Goal: Task Accomplishment & Management: Complete application form

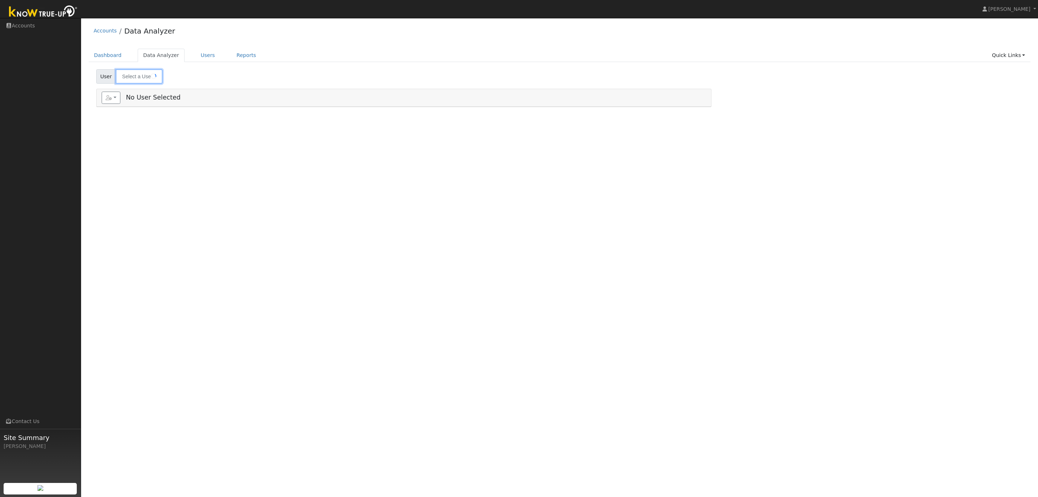
type input "[PERSON_NAME]"
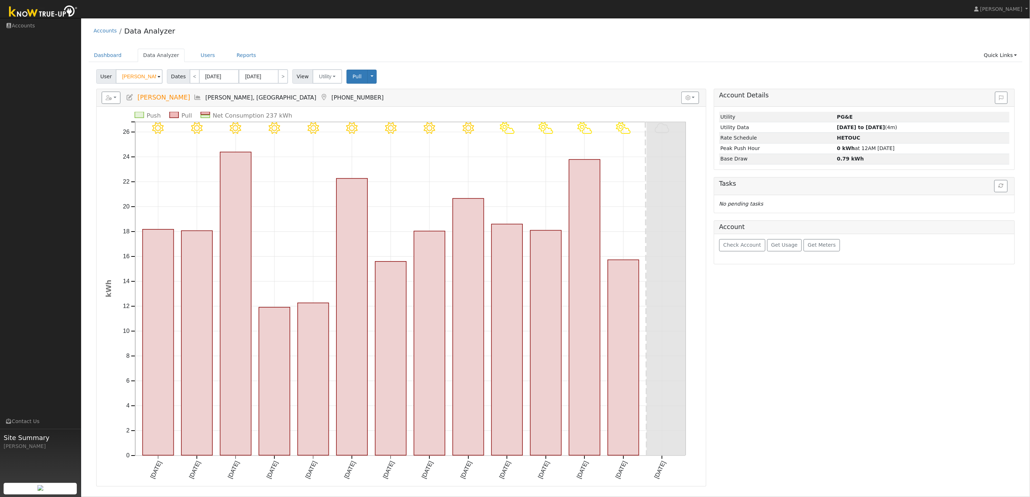
click at [224, 28] on div "Accounts Data Analyzer" at bounding box center [556, 33] width 934 height 22
click at [203, 55] on link "Users" at bounding box center [207, 55] width 25 height 13
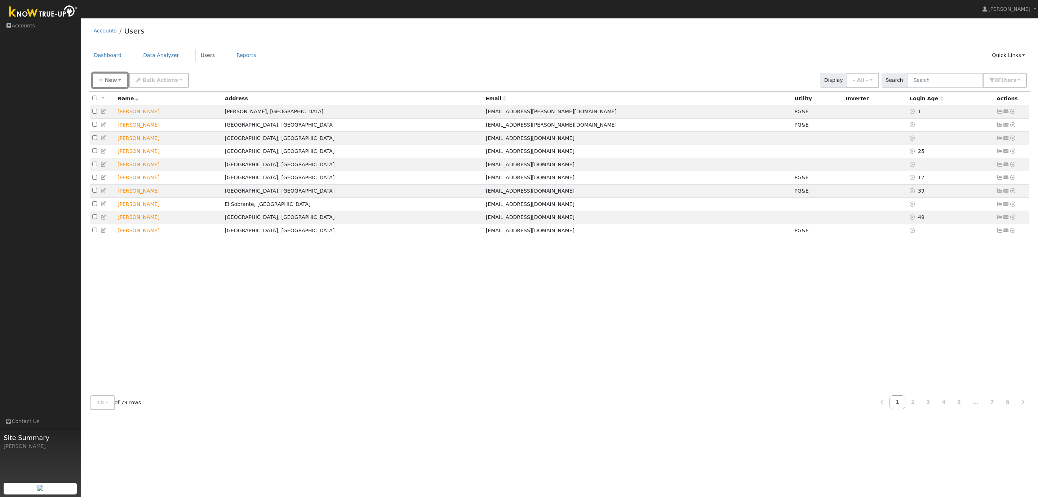
click at [105, 81] on span "New" at bounding box center [111, 80] width 12 height 6
click at [112, 97] on link "Quick Add" at bounding box center [123, 96] width 60 height 10
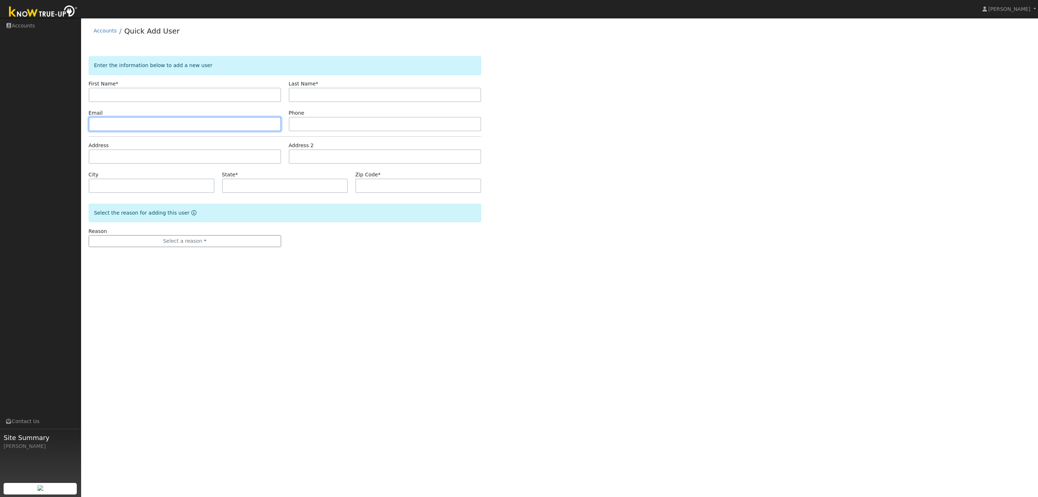
click at [106, 123] on input "text" at bounding box center [185, 124] width 192 height 14
paste input "[PERSON_NAME][EMAIL_ADDRESS][DOMAIN_NAME]"
type input "[PERSON_NAME][EMAIL_ADDRESS][DOMAIN_NAME]"
click at [110, 97] on input "text" at bounding box center [185, 95] width 192 height 14
paste input "Amyn"
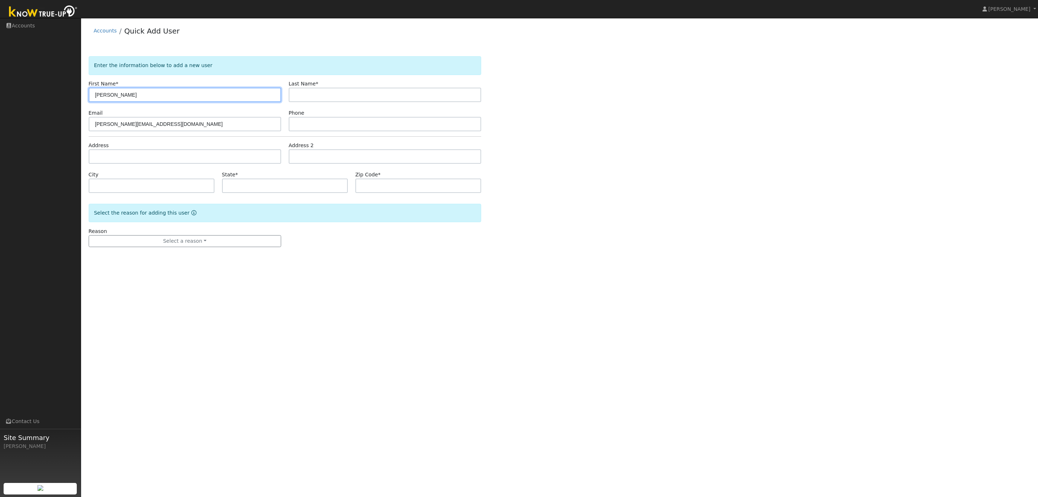
type input "Amyn"
click at [119, 157] on input "text" at bounding box center [185, 156] width 192 height 14
paste input "1990 Gaspar Drive, Oakland CA 94611"
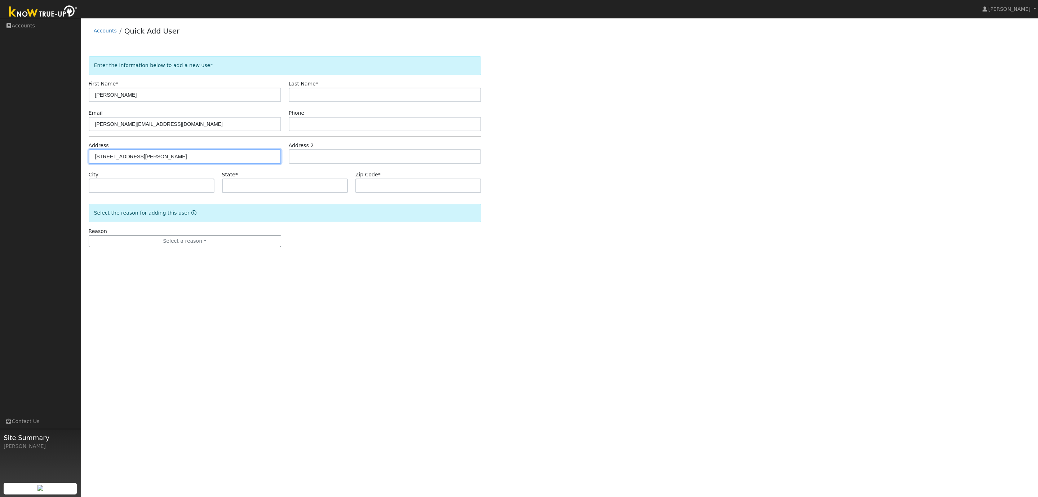
type input "1990 Gaspar Drive"
type input "Oakland"
type input "CA"
type input "94611"
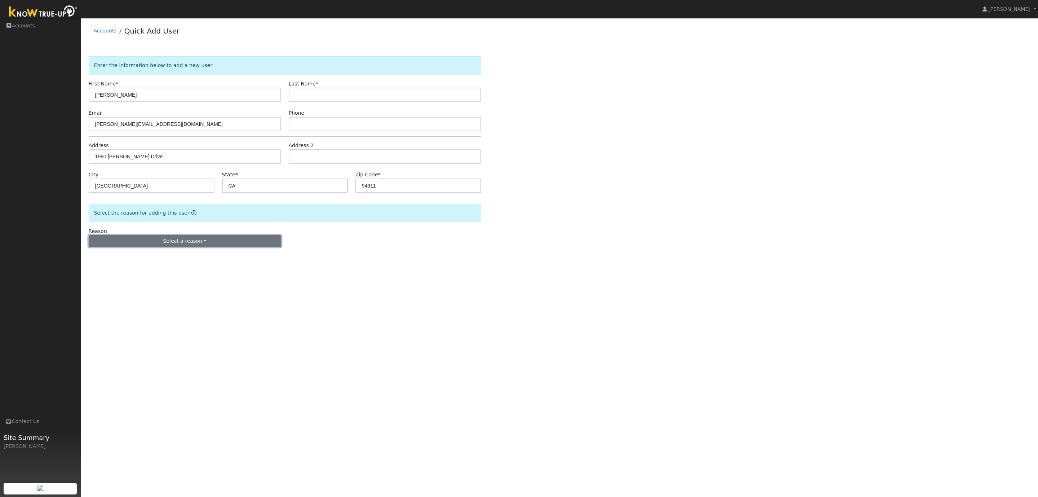
click at [157, 242] on button "Select a reason" at bounding box center [185, 241] width 192 height 12
click at [107, 257] on link "New lead" at bounding box center [129, 256] width 80 height 10
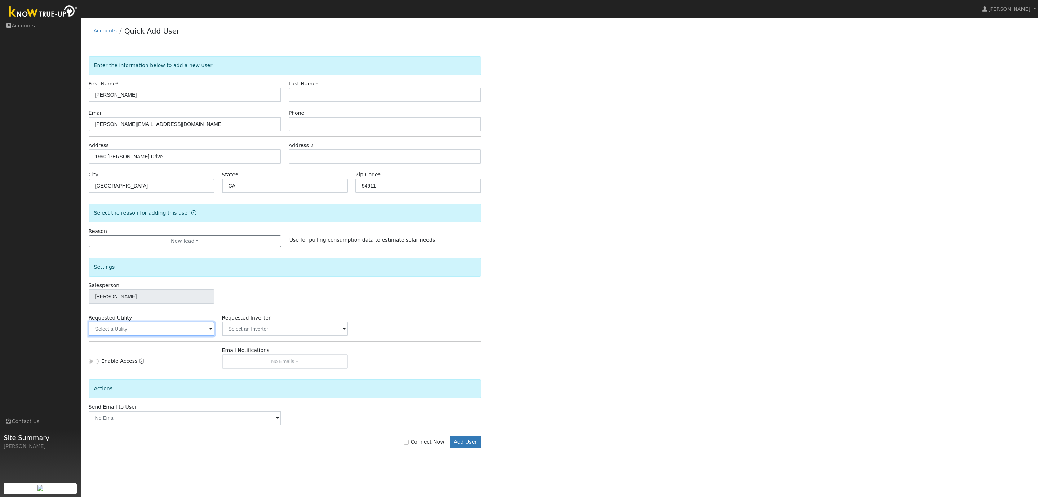
click at [141, 330] on input "text" at bounding box center [152, 328] width 126 height 14
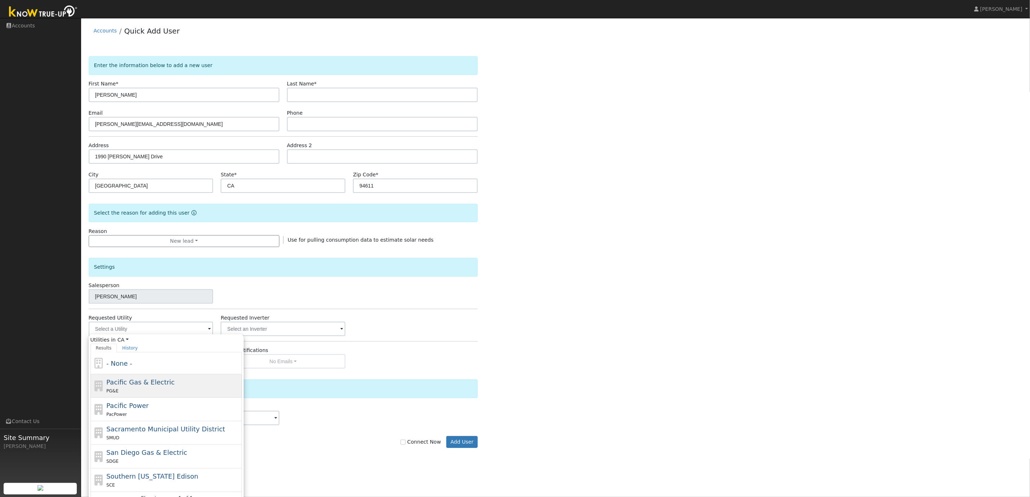
click at [140, 382] on span "Pacific Gas & Electric" at bounding box center [140, 382] width 68 height 8
type input "Pacific Gas & Electric"
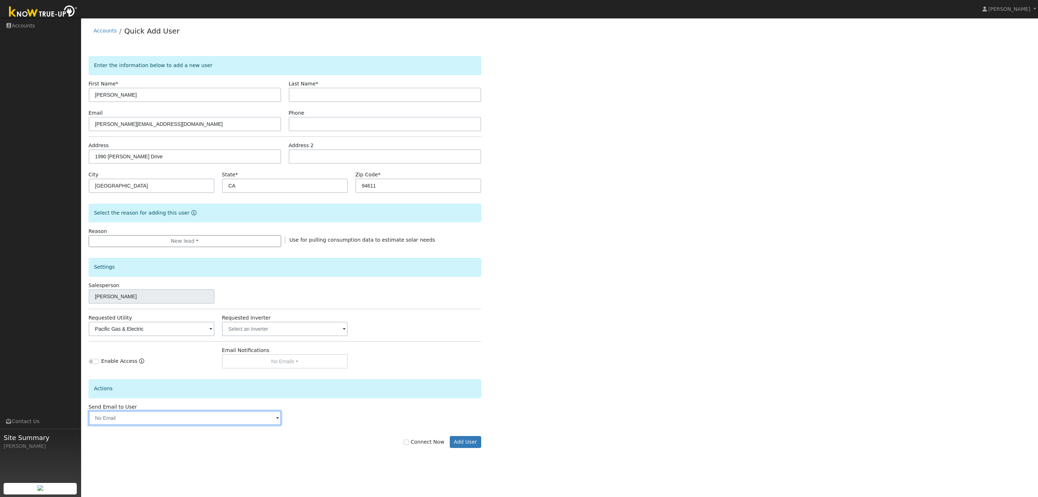
click at [132, 419] on input "text" at bounding box center [185, 417] width 192 height 14
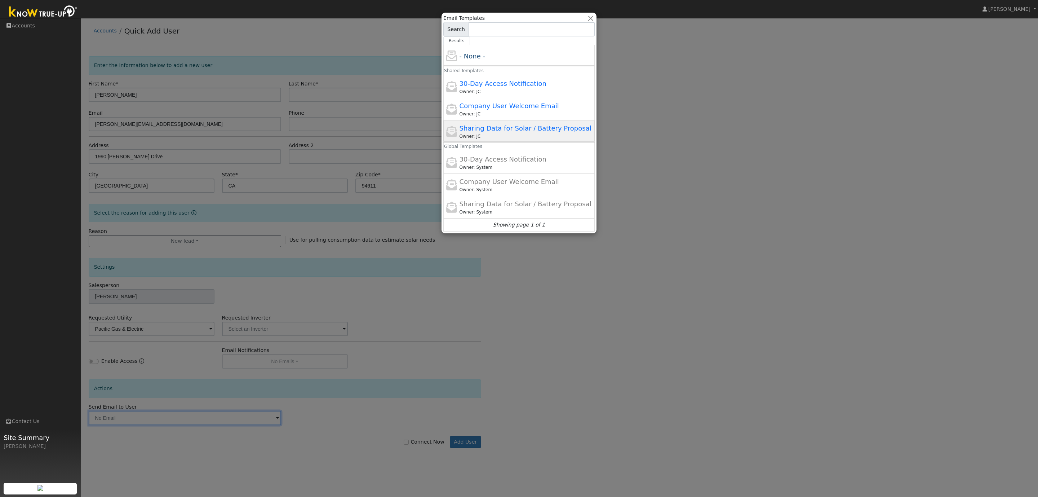
click at [539, 134] on div "Owner: JC" at bounding box center [526, 136] width 134 height 6
type input "Sharing Data for Solar / Battery Proposal"
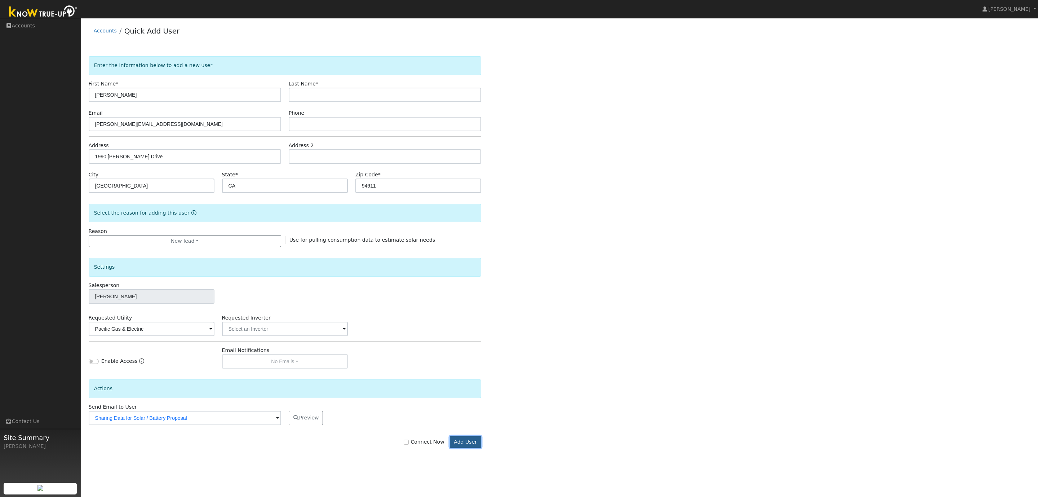
click at [472, 445] on button "Add User" at bounding box center [465, 442] width 31 height 12
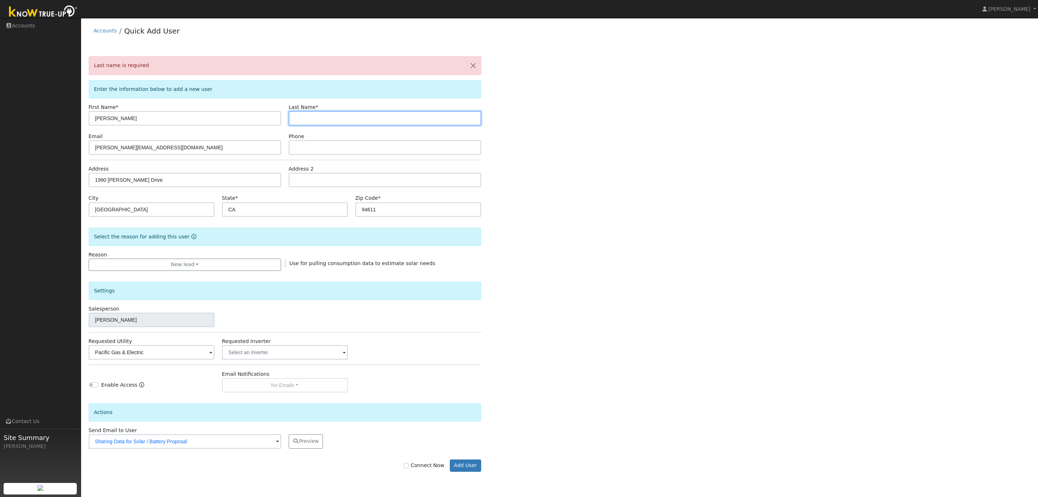
click at [312, 120] on input "text" at bounding box center [385, 118] width 192 height 14
paste input "Sheriff"
type input "Sheriff"
click at [514, 165] on div "Last name is required Enter the information below to add a new user First Name …" at bounding box center [560, 270] width 942 height 429
click at [465, 471] on button "Add User" at bounding box center [465, 465] width 31 height 12
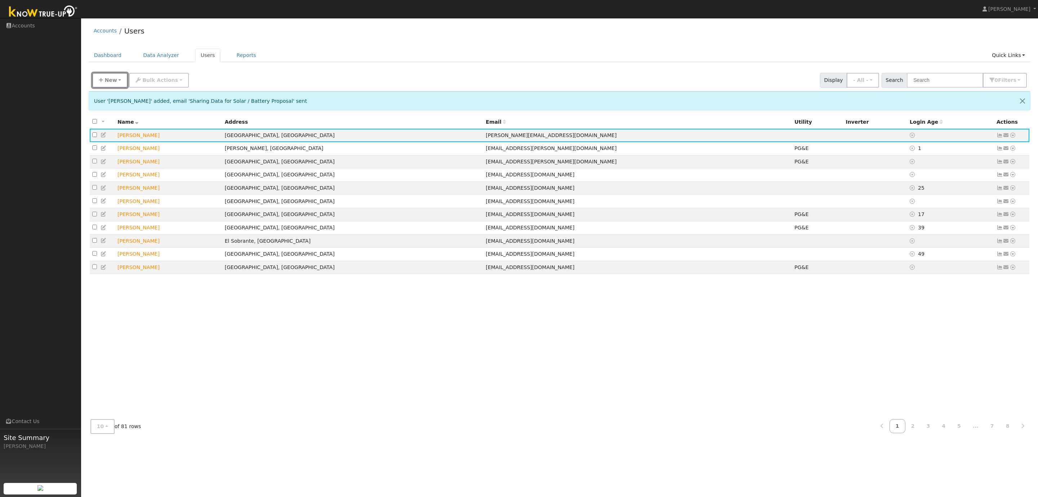
click at [106, 83] on span "New" at bounding box center [111, 80] width 12 height 6
click at [111, 96] on link "Quick Add" at bounding box center [123, 96] width 60 height 10
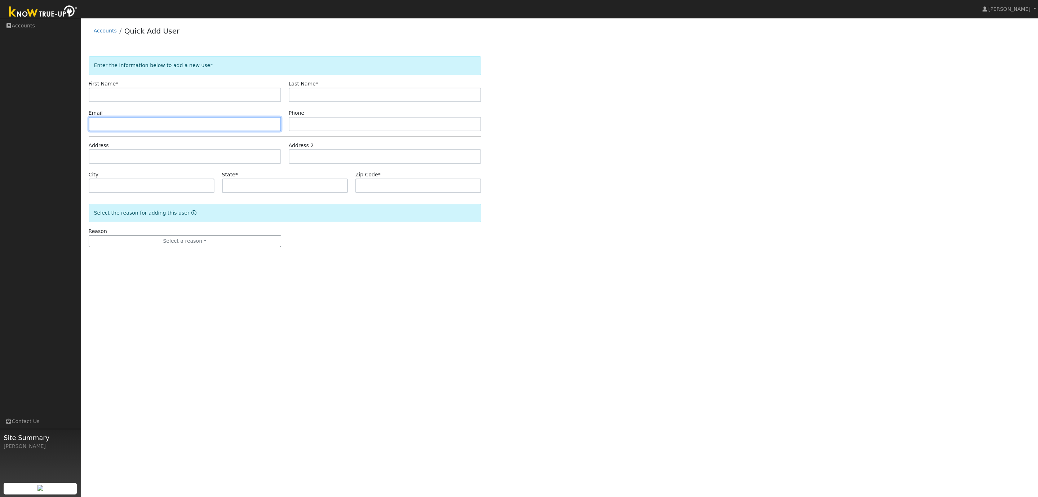
click at [119, 123] on input "text" at bounding box center [185, 124] width 192 height 14
paste input "[EMAIL_ADDRESS][DOMAIN_NAME]"
type input "[EMAIL_ADDRESS][DOMAIN_NAME]"
click at [303, 124] on input "text" at bounding box center [385, 124] width 192 height 14
paste input "+17078161394"
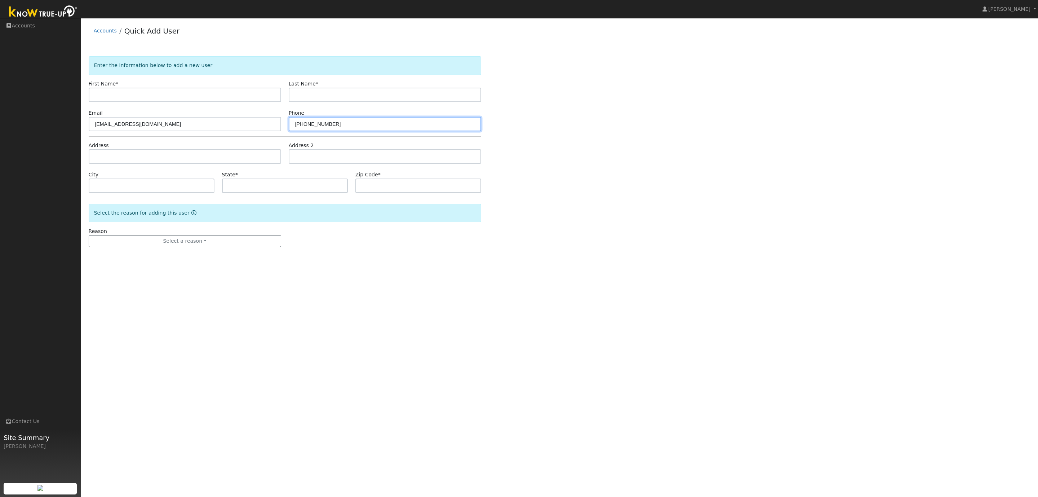
type input "+17078161394"
click at [106, 94] on input "text" at bounding box center [185, 95] width 192 height 14
paste input "CJ And Rebecca"
type input "CJ And Rebecca"
click at [106, 155] on input "text" at bounding box center [185, 156] width 192 height 14
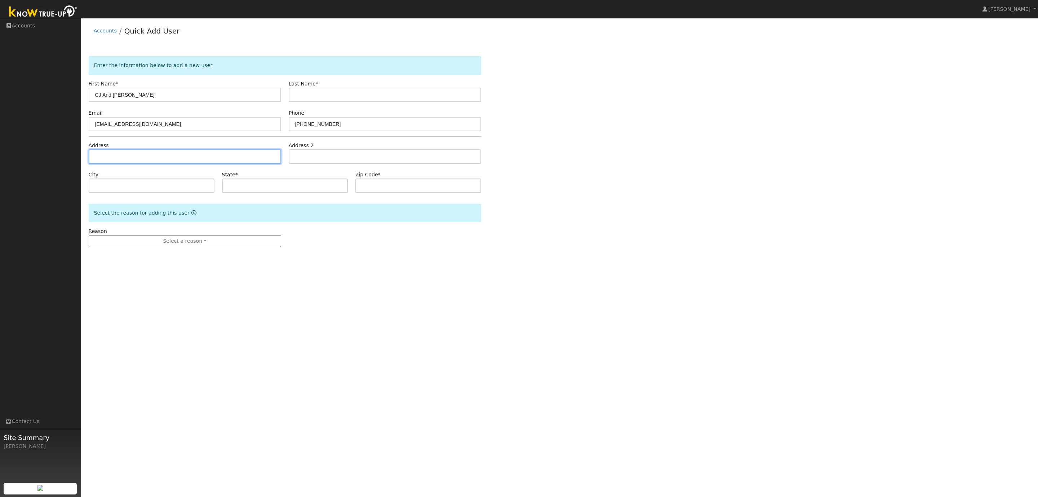
paste input "4354 39th ave oakland ca. 94619"
type input "4354 39th Avenue"
type input "Oakland"
type input "CA"
type input "94619"
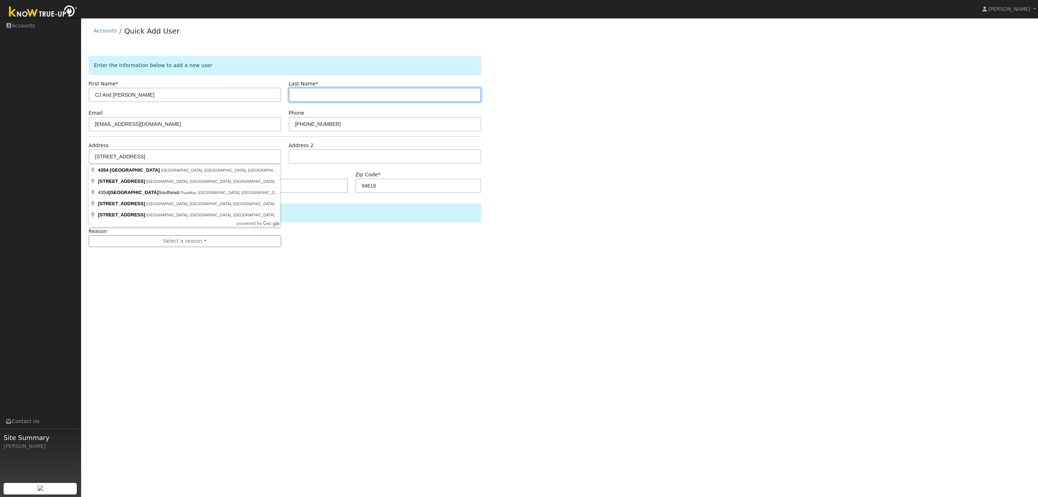
click at [321, 95] on input "text" at bounding box center [385, 95] width 192 height 14
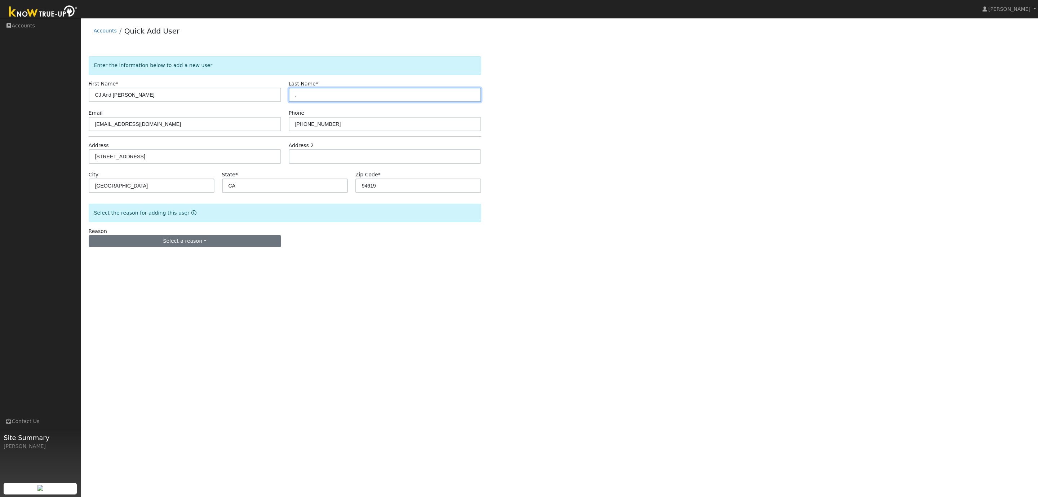
type input "."
click at [190, 243] on button "Select a reason" at bounding box center [185, 241] width 192 height 12
click at [117, 260] on link "New lead" at bounding box center [129, 256] width 80 height 10
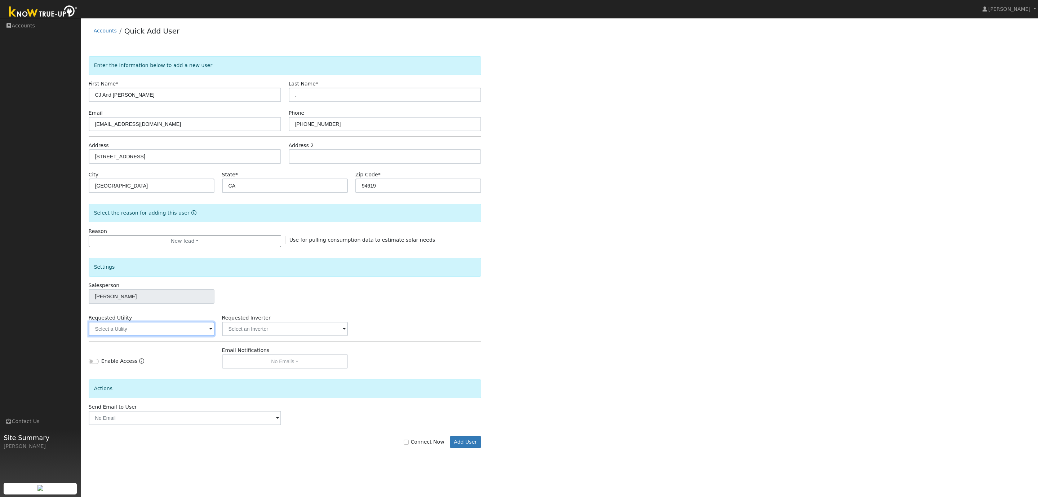
click at [146, 330] on input "text" at bounding box center [152, 328] width 126 height 14
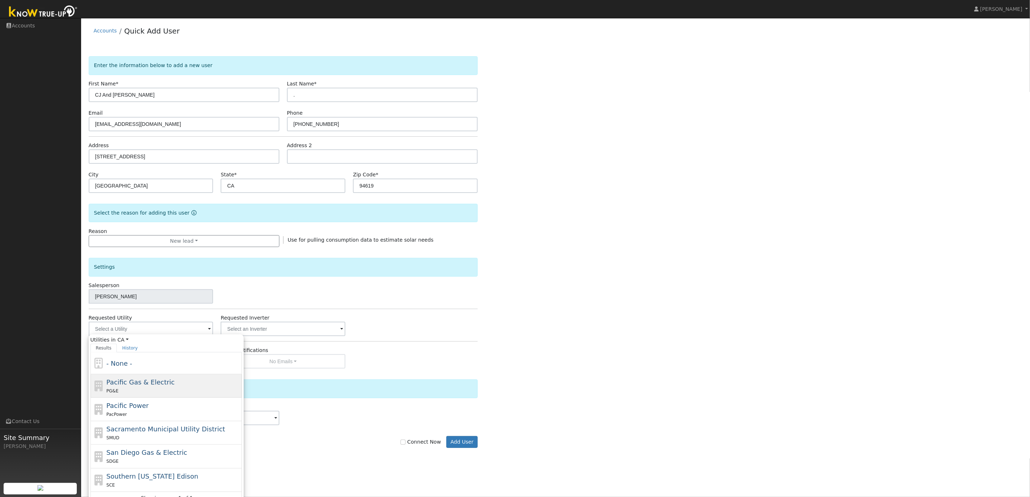
click at [138, 388] on div "Pacific Gas & Electric PG&E" at bounding box center [173, 385] width 134 height 17
type input "Pacific Gas & Electric"
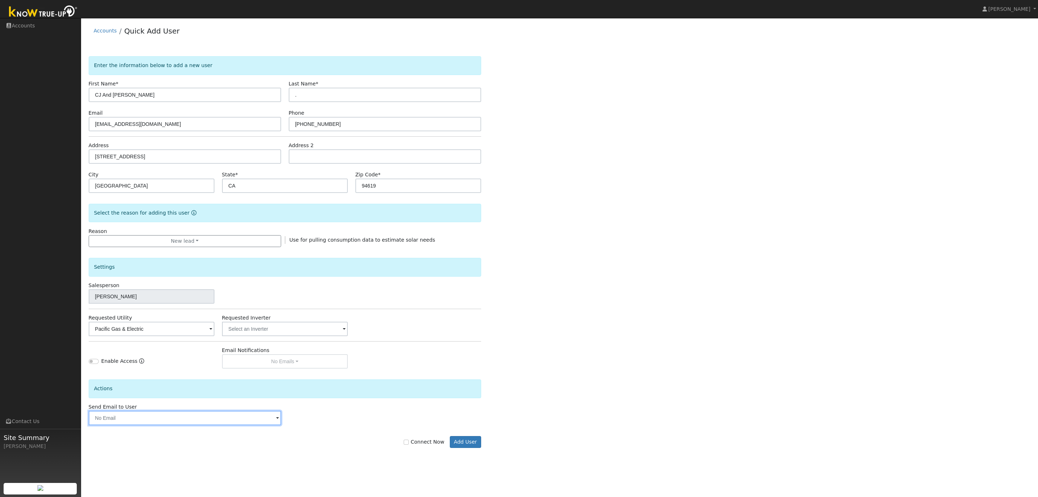
click at [199, 425] on input "text" at bounding box center [185, 417] width 192 height 14
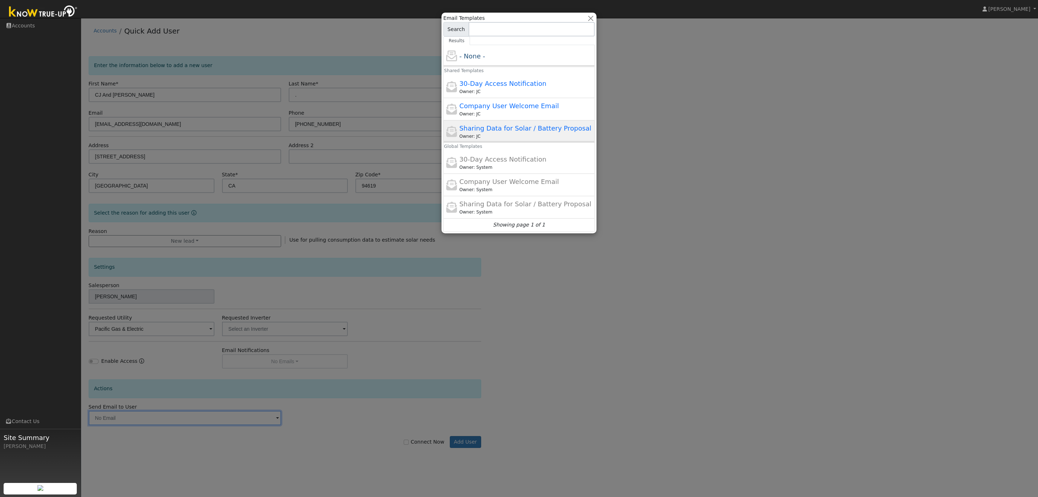
click at [518, 130] on span "Sharing Data for Solar / Battery Proposal" at bounding box center [525, 128] width 132 height 8
type input "Sharing Data for Solar / Battery Proposal"
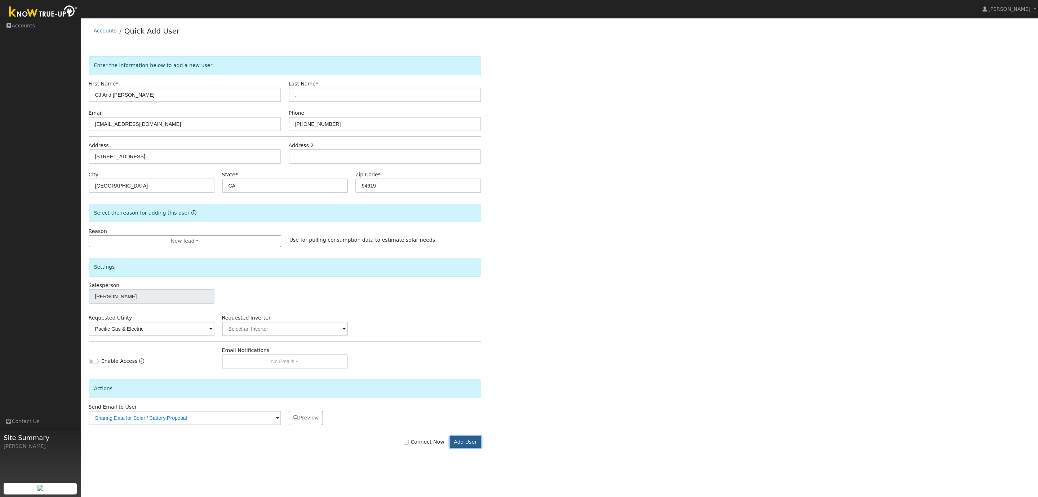
click at [469, 444] on button "Add User" at bounding box center [465, 442] width 31 height 12
